Goal: Navigation & Orientation: Find specific page/section

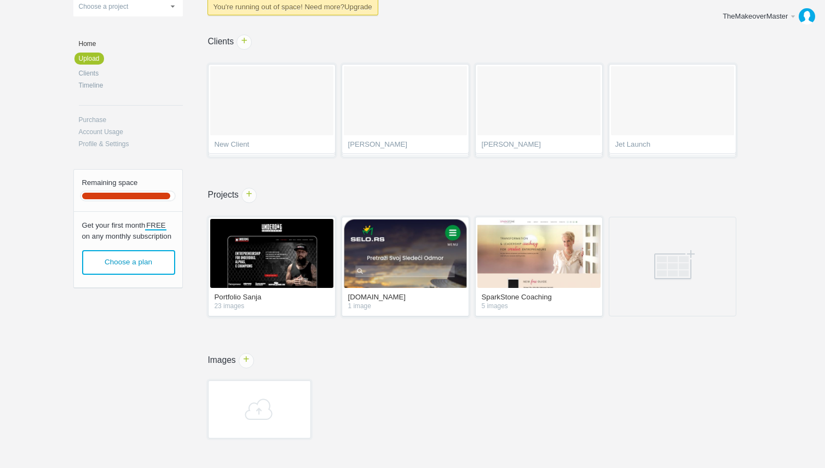
scroll to position [122, 0]
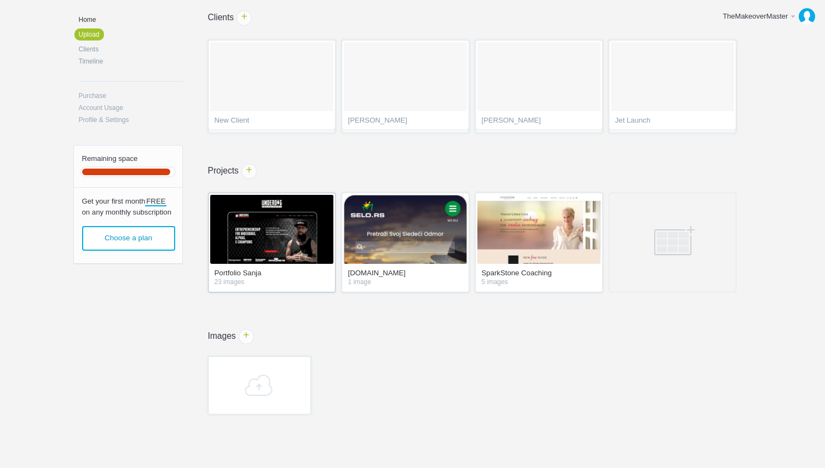
click at [282, 218] on img at bounding box center [271, 229] width 123 height 69
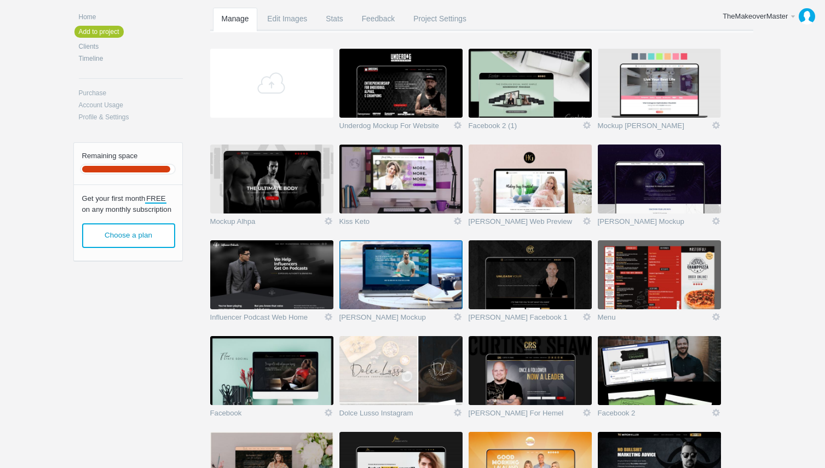
scroll to position [143, 0]
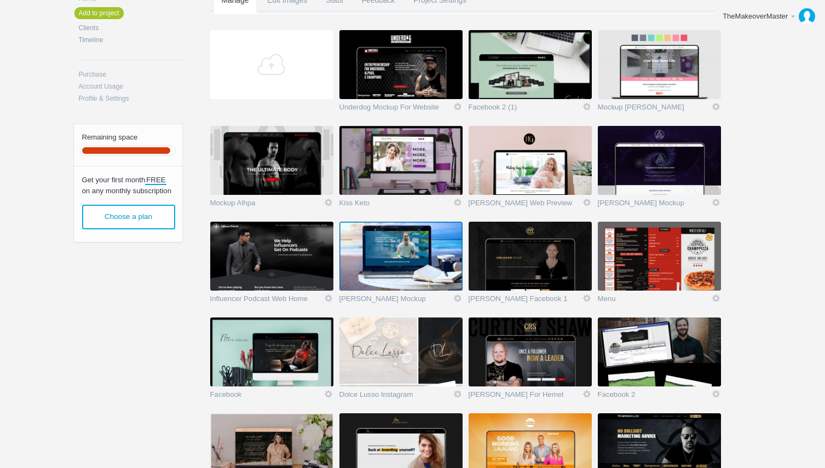
click at [651, 47] on img at bounding box center [659, 64] width 123 height 69
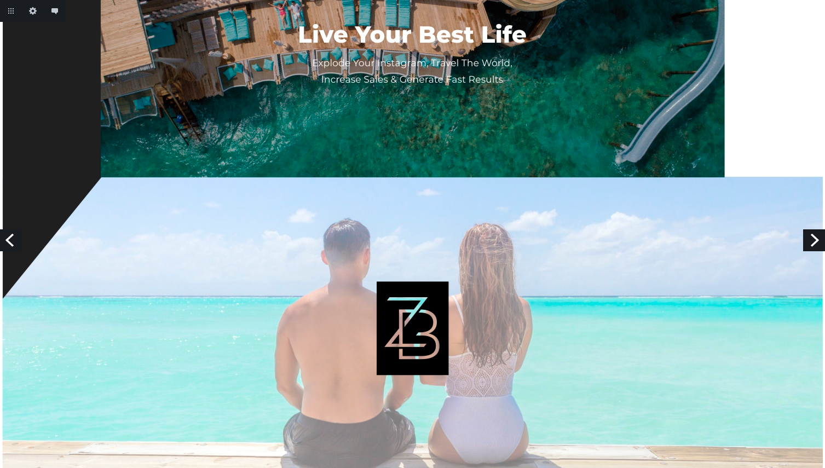
scroll to position [2566, 0]
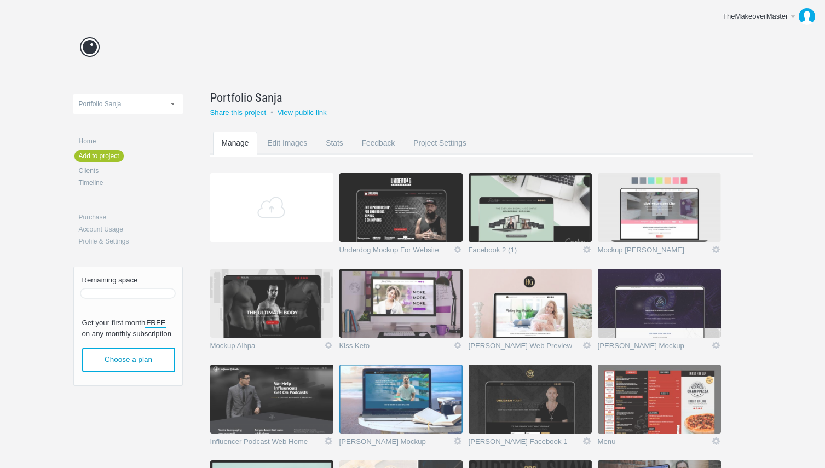
scroll to position [143, 0]
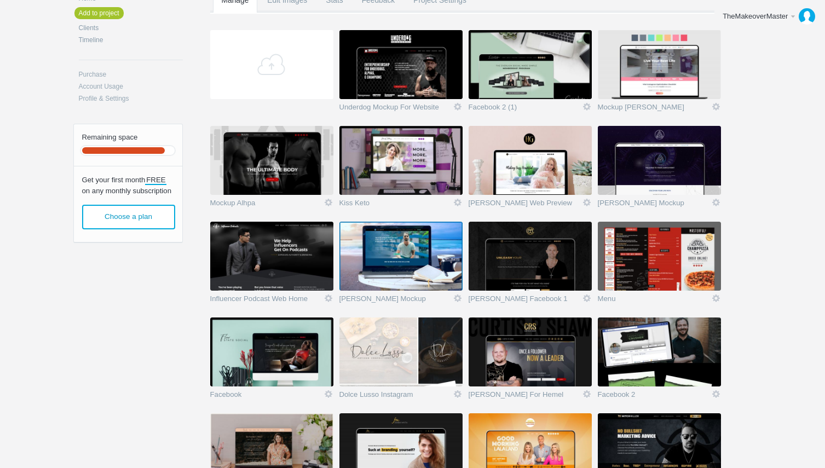
click at [371, 78] on img at bounding box center [400, 64] width 123 height 69
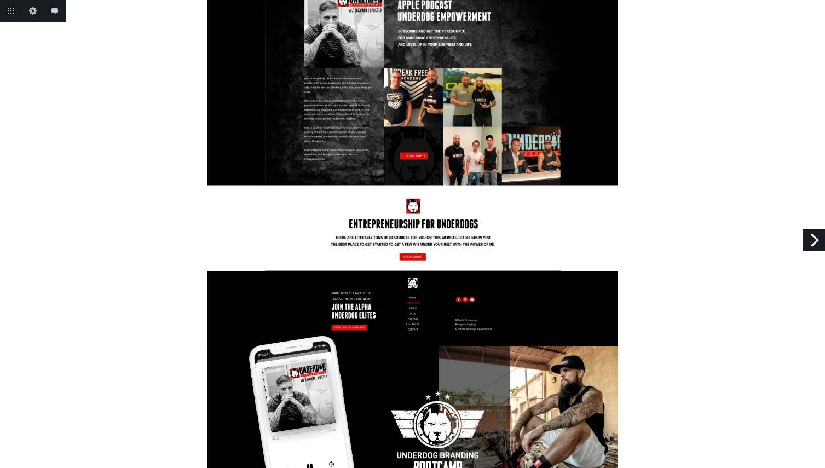
scroll to position [699, 0]
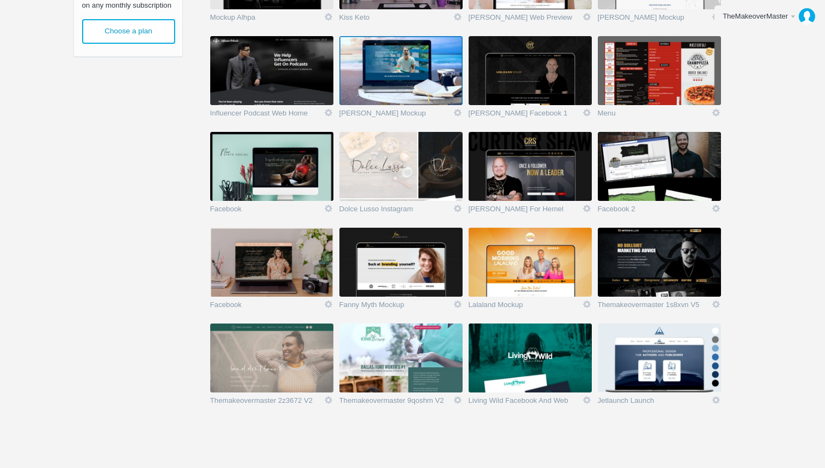
scroll to position [332, 0]
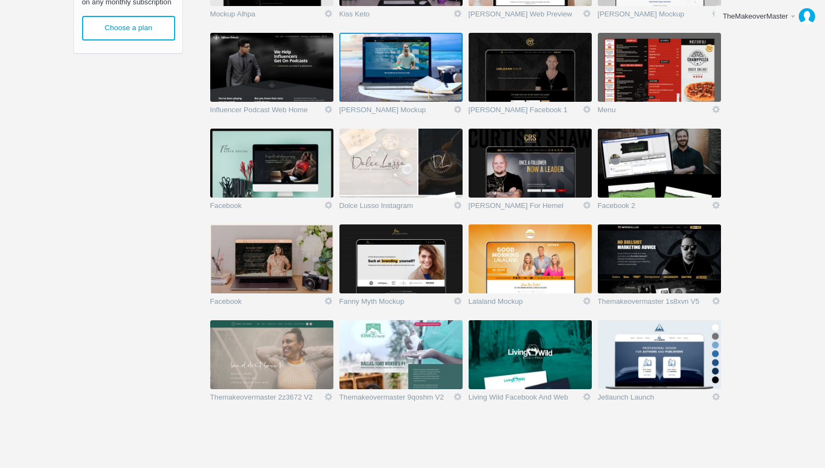
click at [649, 330] on img at bounding box center [659, 354] width 123 height 69
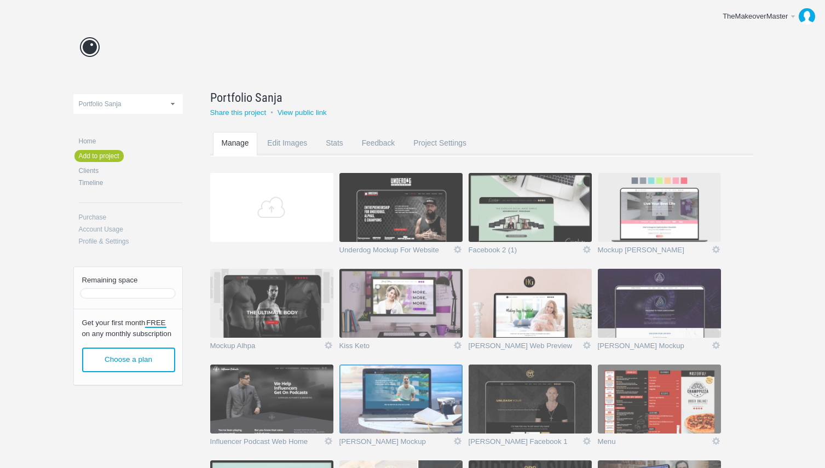
scroll to position [332, 0]
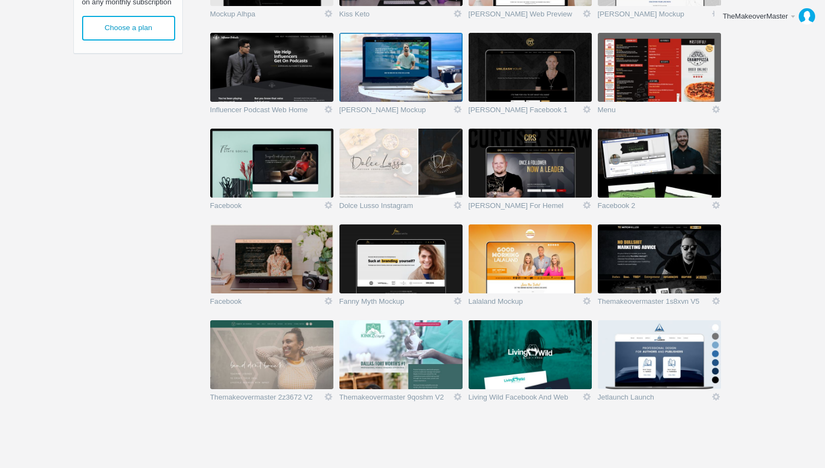
click at [262, 360] on img at bounding box center [271, 354] width 123 height 69
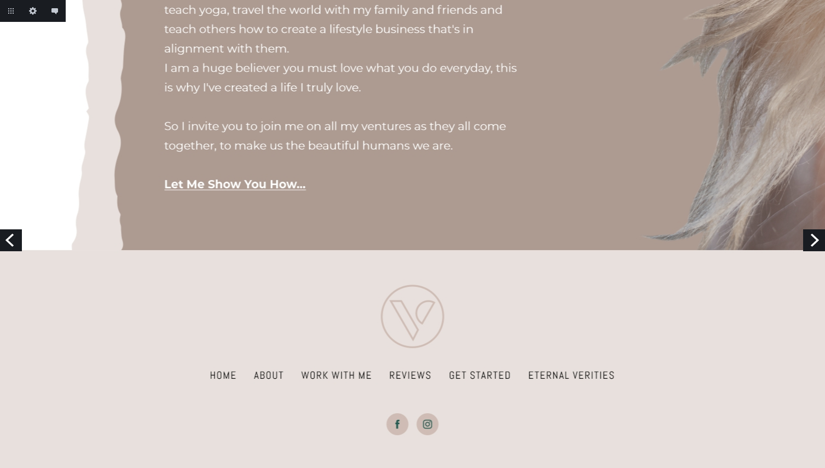
scroll to position [1955, 0]
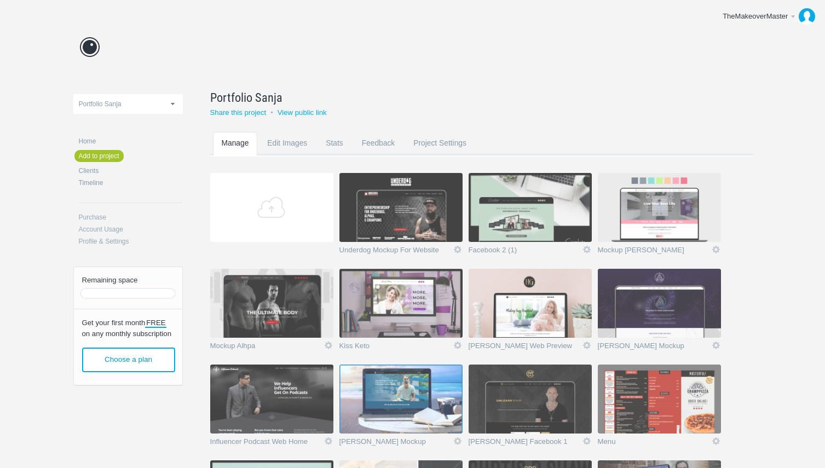
scroll to position [310, 0]
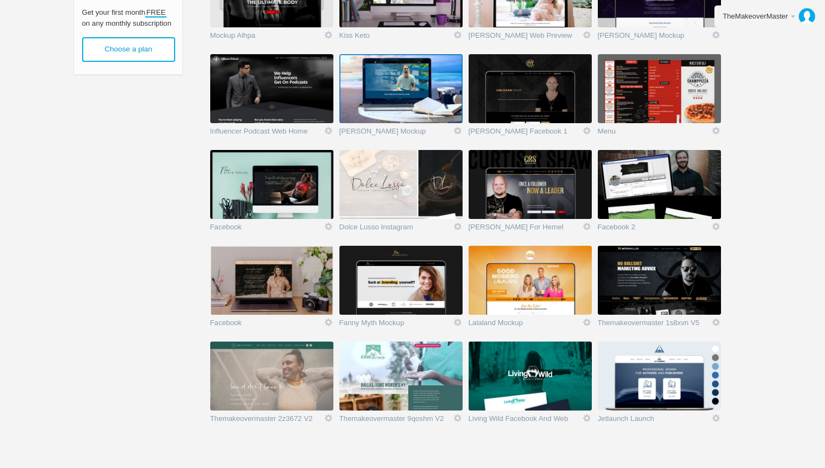
click at [382, 169] on img at bounding box center [400, 184] width 123 height 69
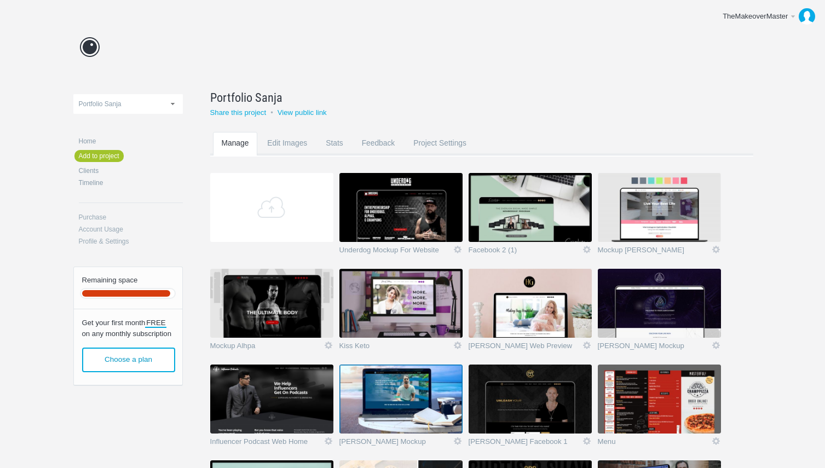
click at [654, 383] on img at bounding box center [659, 399] width 123 height 69
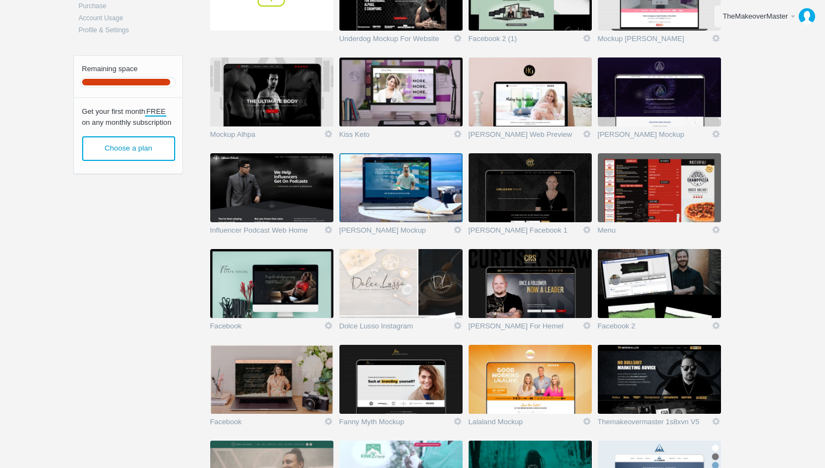
scroll to position [221, 0]
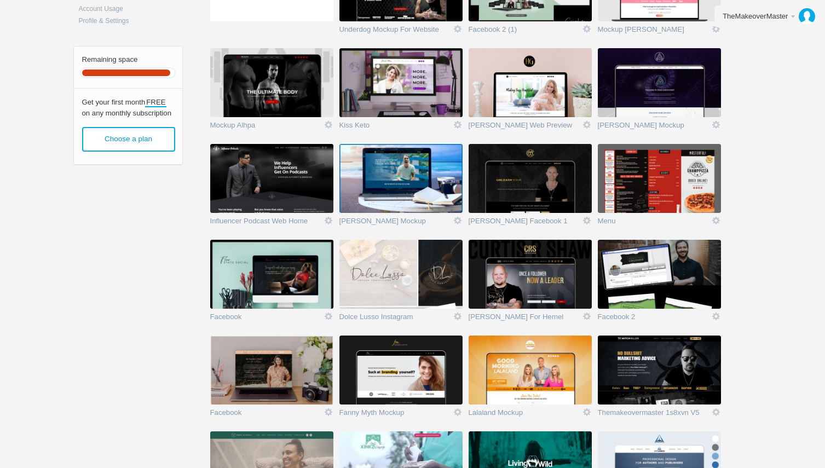
click at [265, 84] on img at bounding box center [271, 82] width 123 height 69
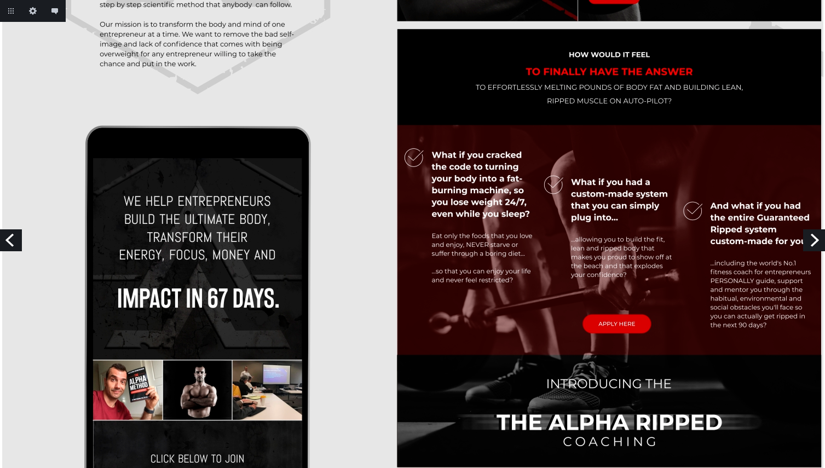
scroll to position [2283, 0]
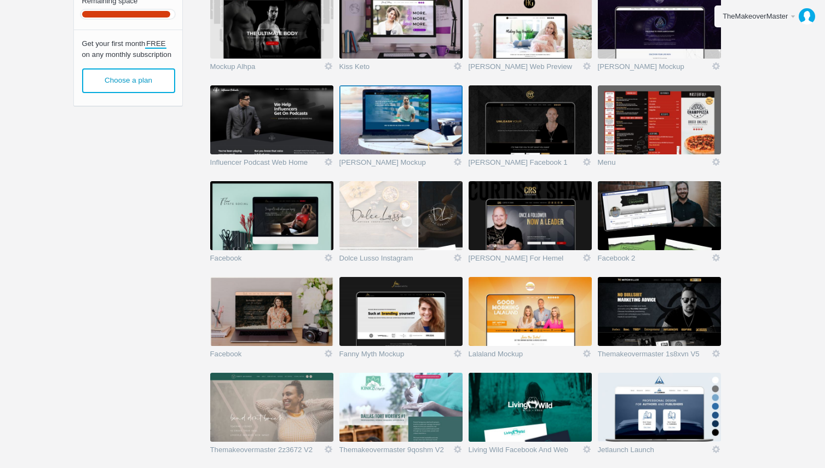
scroll to position [287, 0]
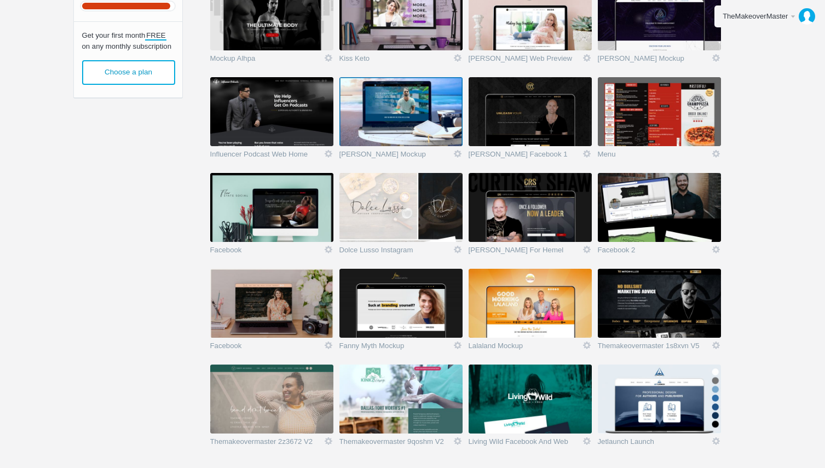
click at [511, 215] on img at bounding box center [530, 207] width 123 height 69
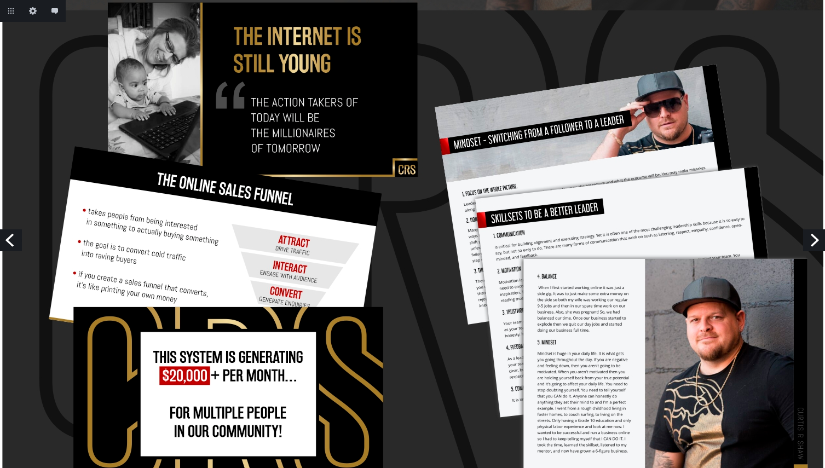
scroll to position [2974, 0]
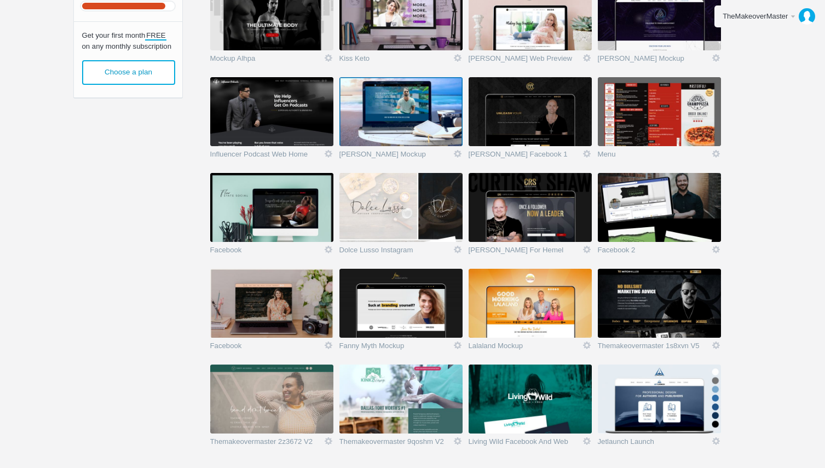
scroll to position [332, 0]
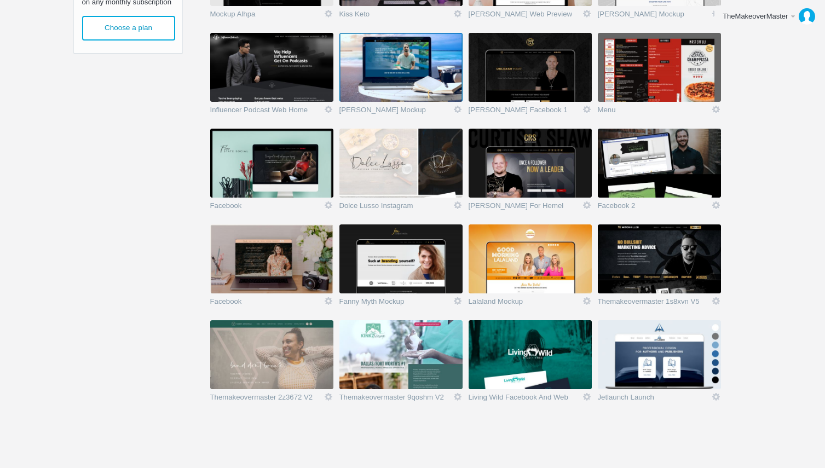
click at [511, 269] on img at bounding box center [530, 258] width 123 height 69
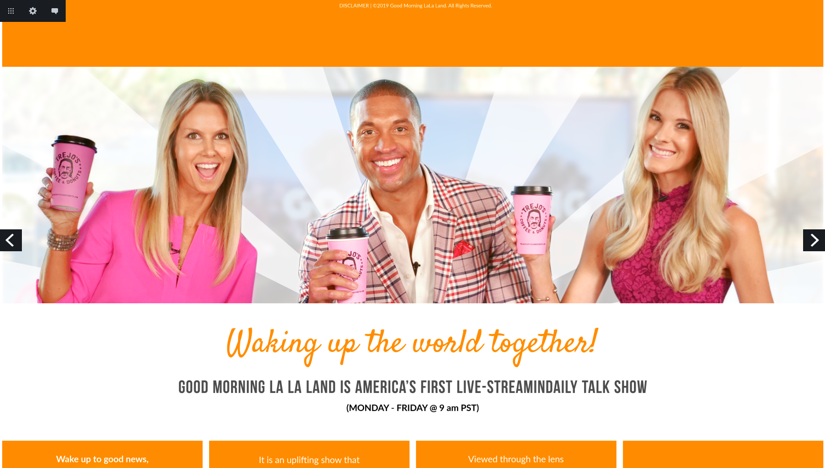
scroll to position [1362, 0]
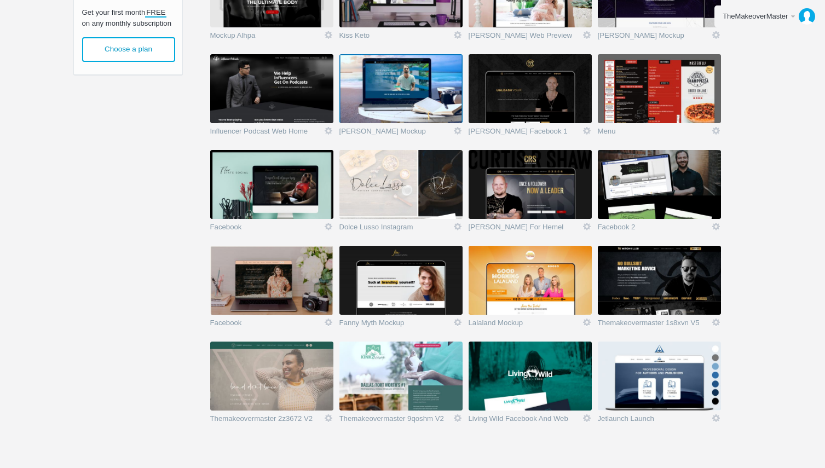
scroll to position [332, 0]
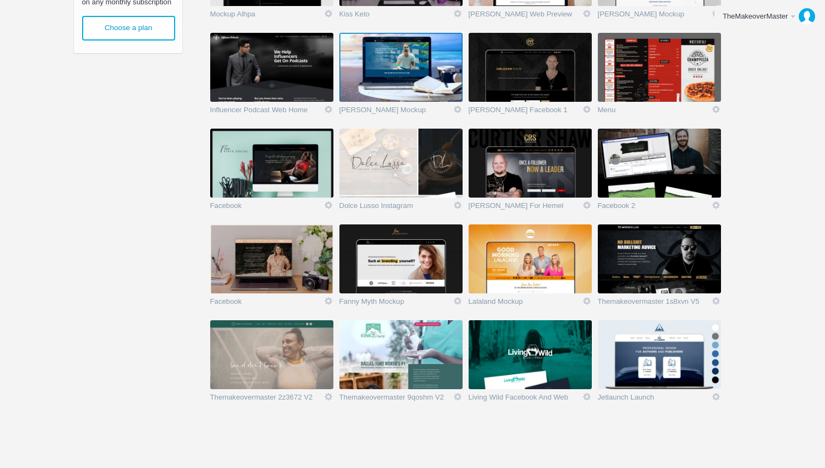
click at [399, 338] on img at bounding box center [400, 354] width 123 height 69
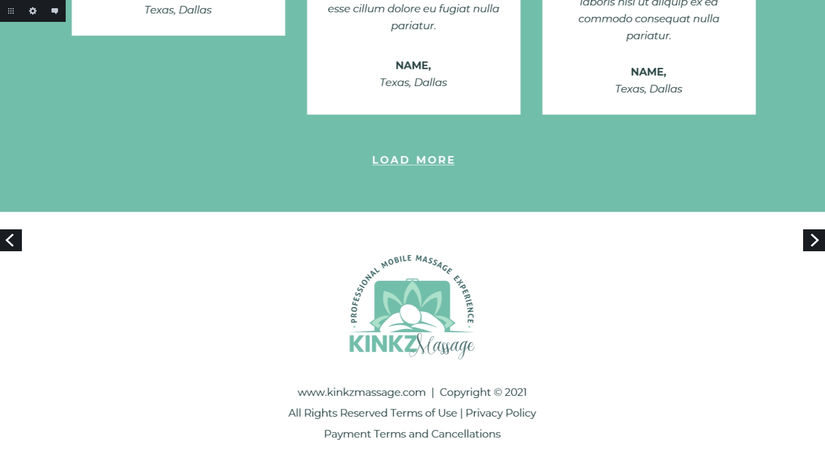
scroll to position [1928, 0]
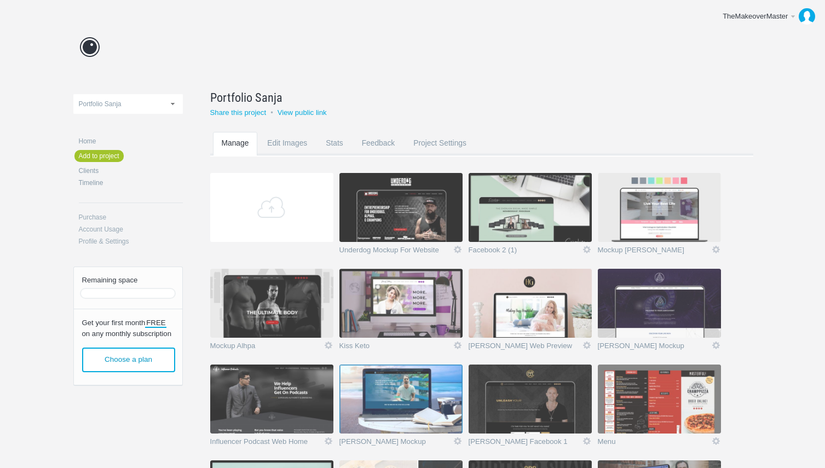
scroll to position [332, 0]
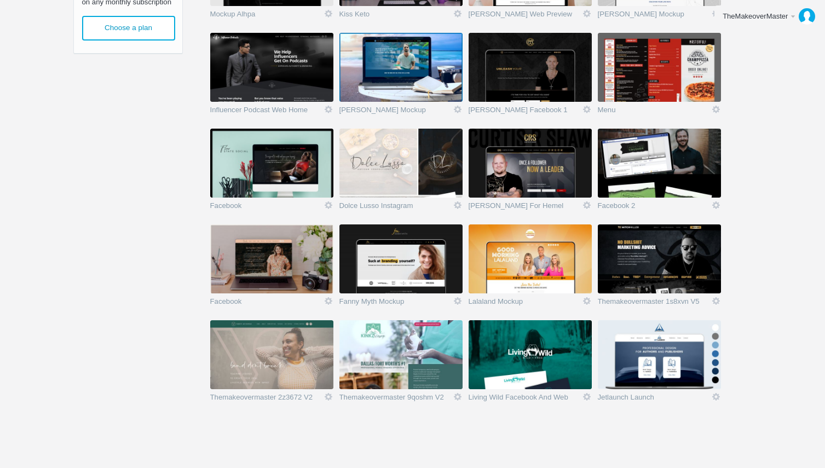
click at [395, 258] on img at bounding box center [400, 258] width 123 height 69
click at [395, 260] on img at bounding box center [400, 258] width 123 height 69
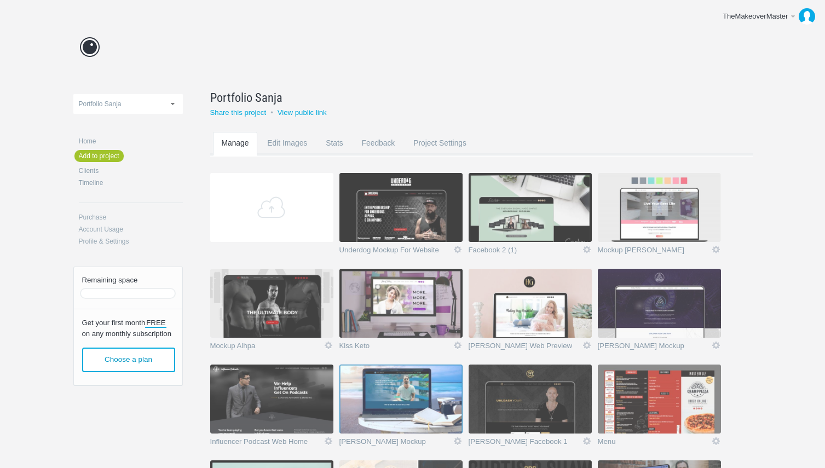
scroll to position [310, 0]
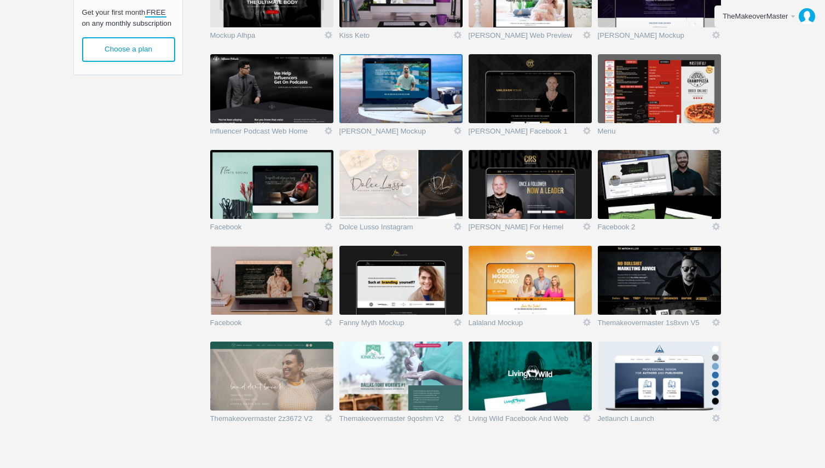
click at [271, 195] on img at bounding box center [271, 184] width 123 height 69
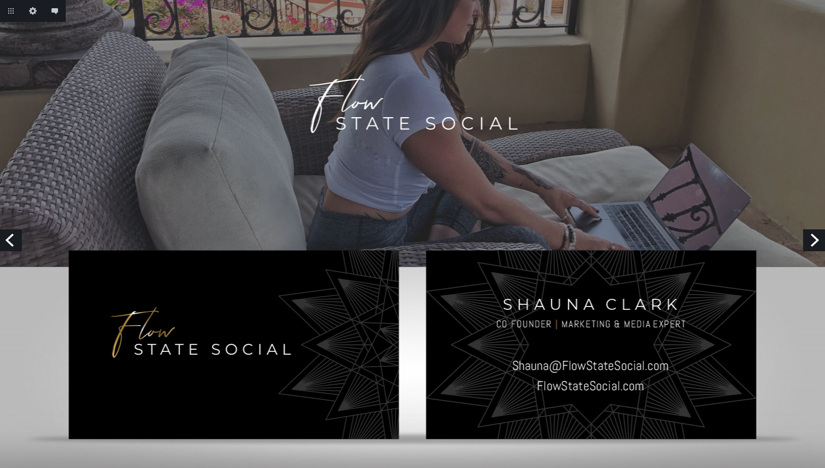
scroll to position [666, 0]
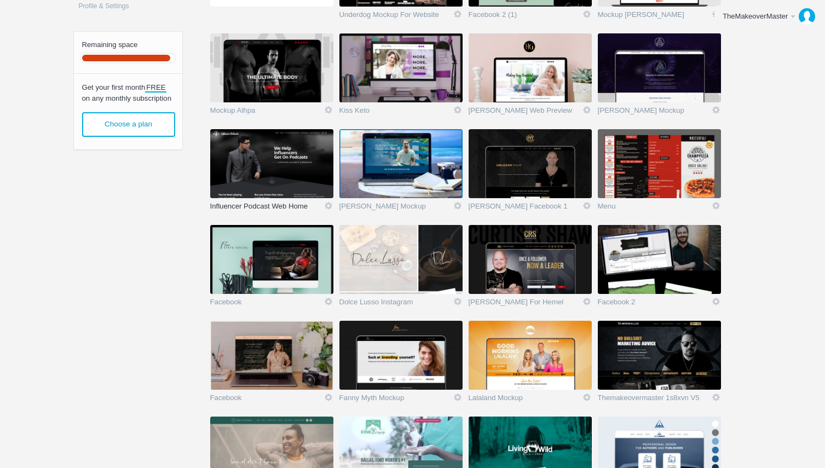
scroll to position [225, 0]
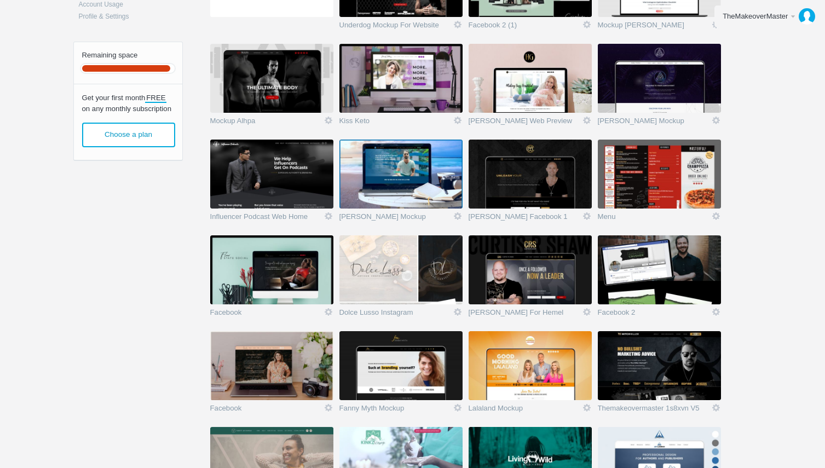
click at [269, 186] on img at bounding box center [271, 174] width 123 height 69
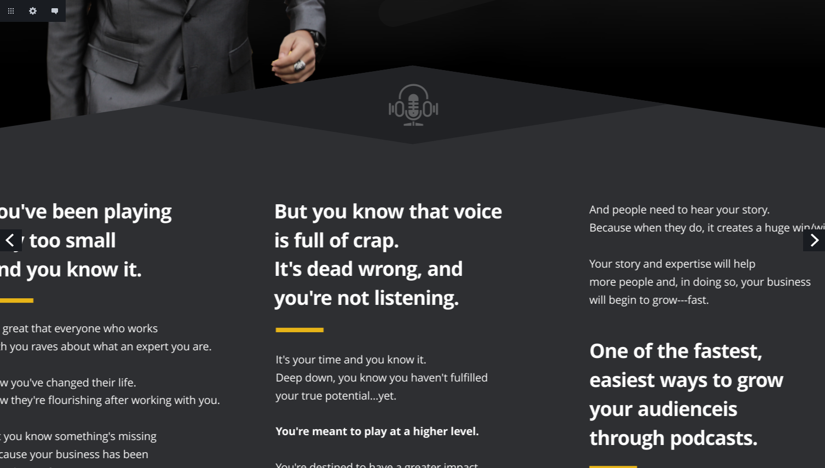
scroll to position [45, 0]
